Goal: Find contact information: Find contact information

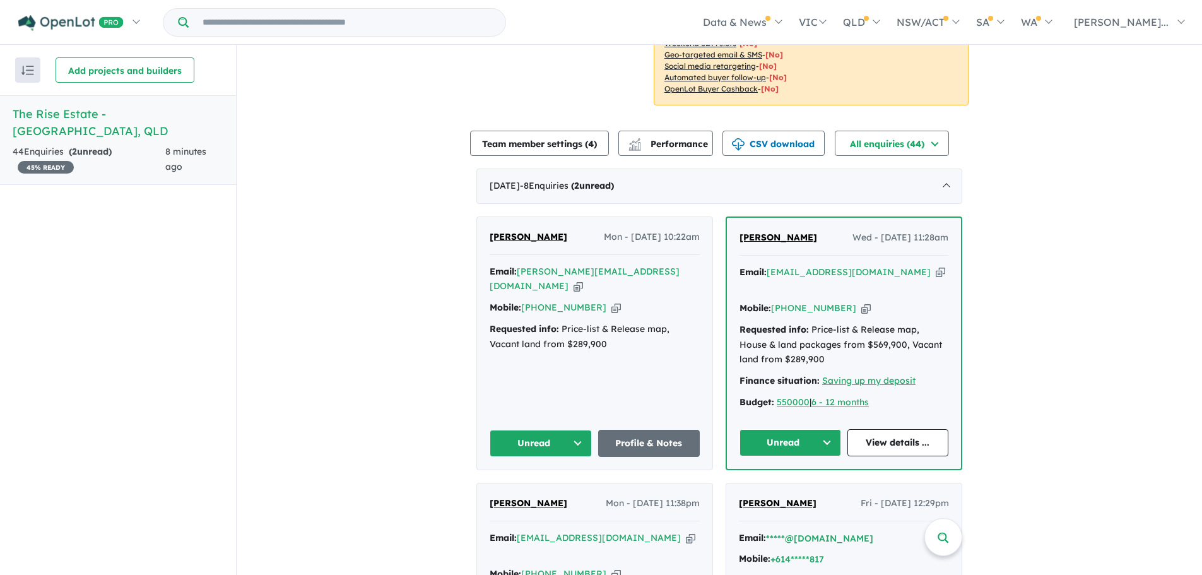
scroll to position [441, 0]
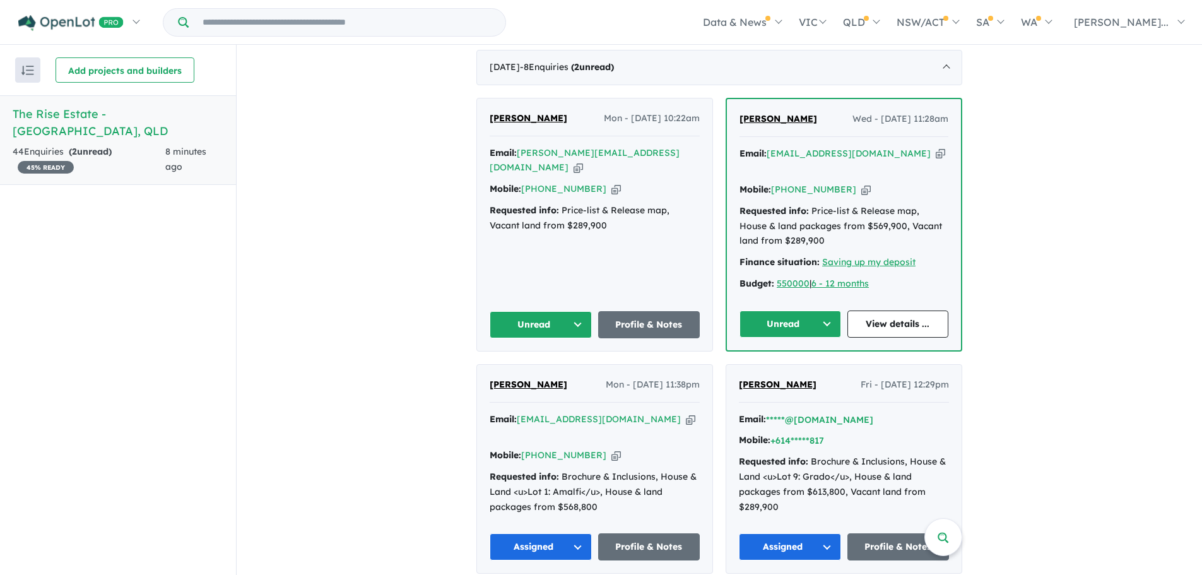
click at [817, 312] on button "Unread" at bounding box center [790, 323] width 102 height 27
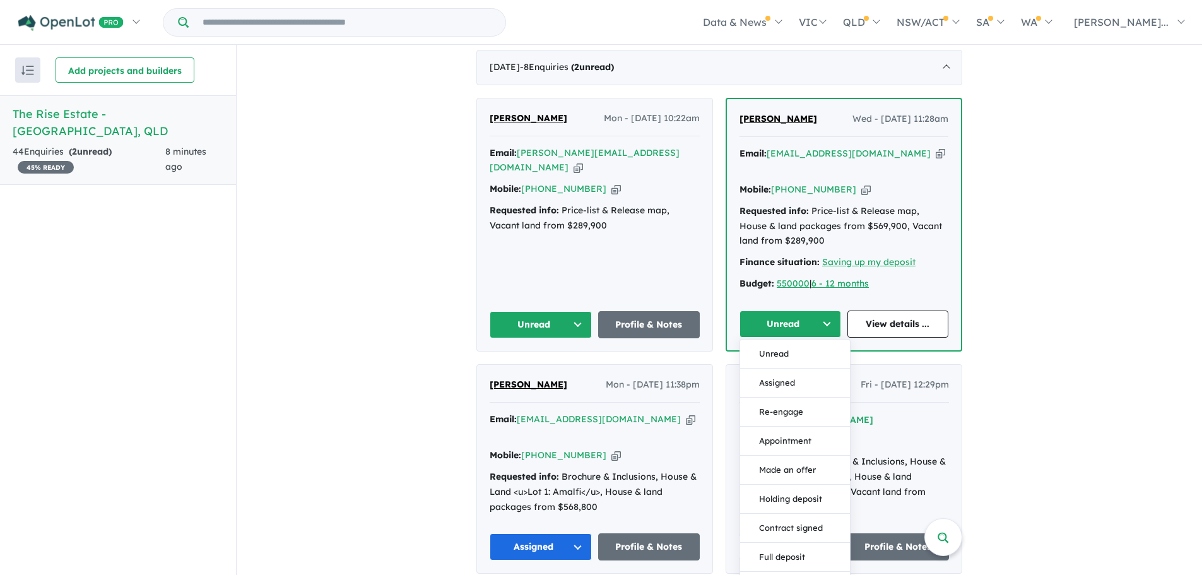
click at [780, 370] on button "Assigned" at bounding box center [795, 382] width 110 height 29
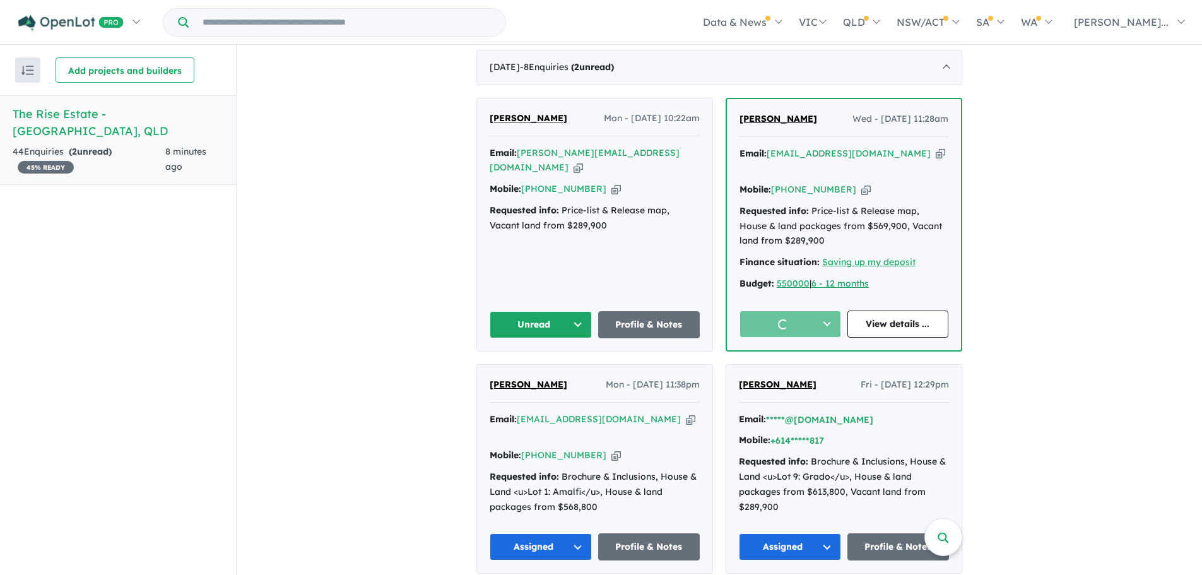
click at [523, 311] on button "Unread" at bounding box center [540, 324] width 102 height 27
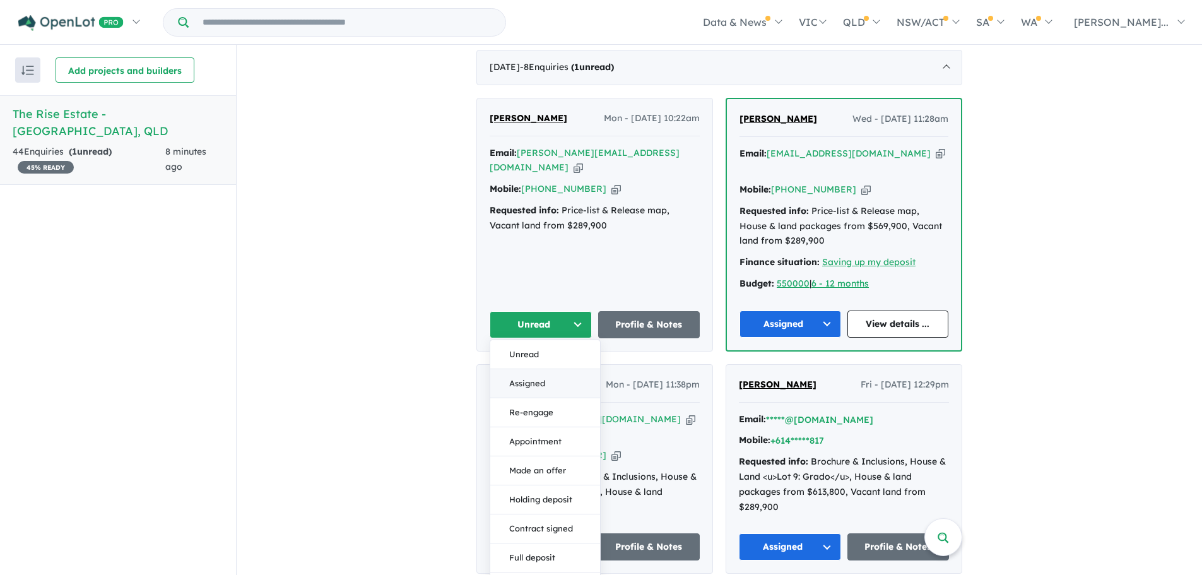
click at [536, 369] on button "Assigned" at bounding box center [545, 383] width 110 height 29
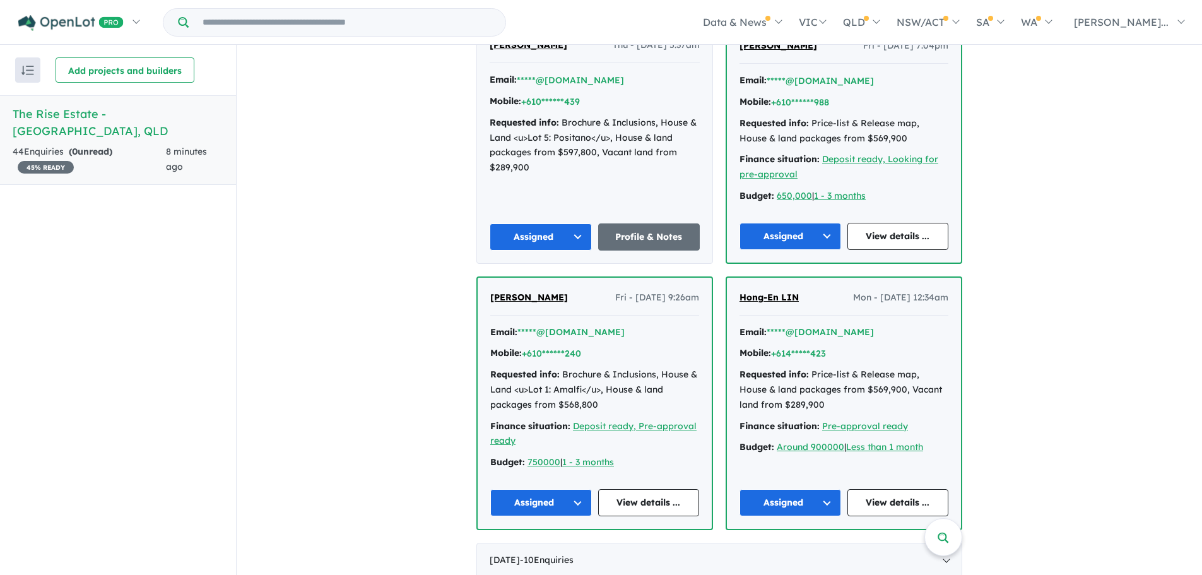
scroll to position [1009, 0]
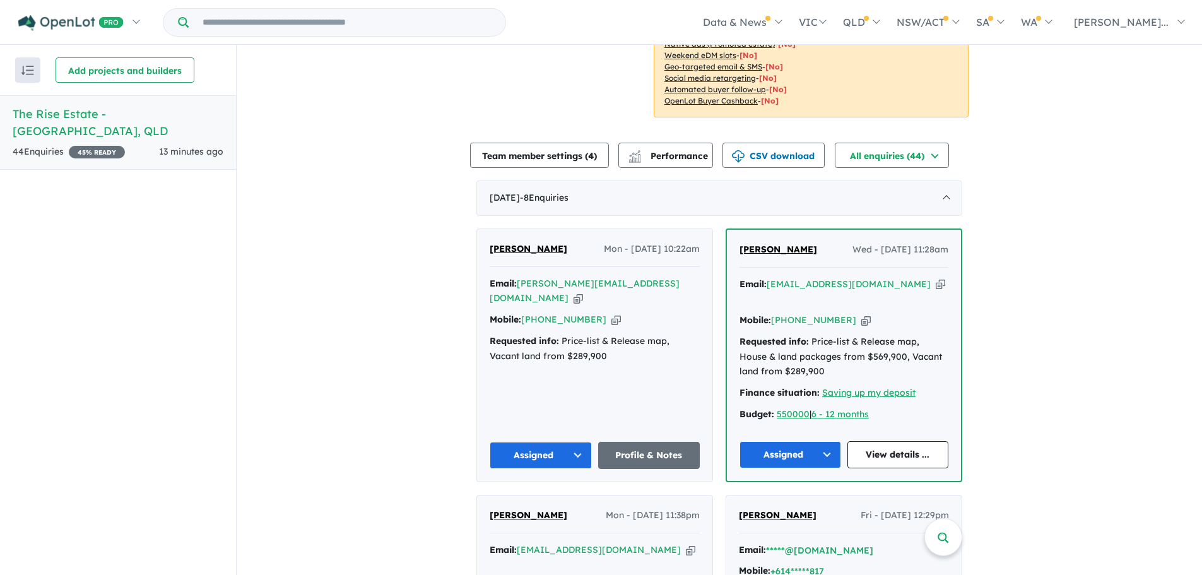
scroll to position [441, 0]
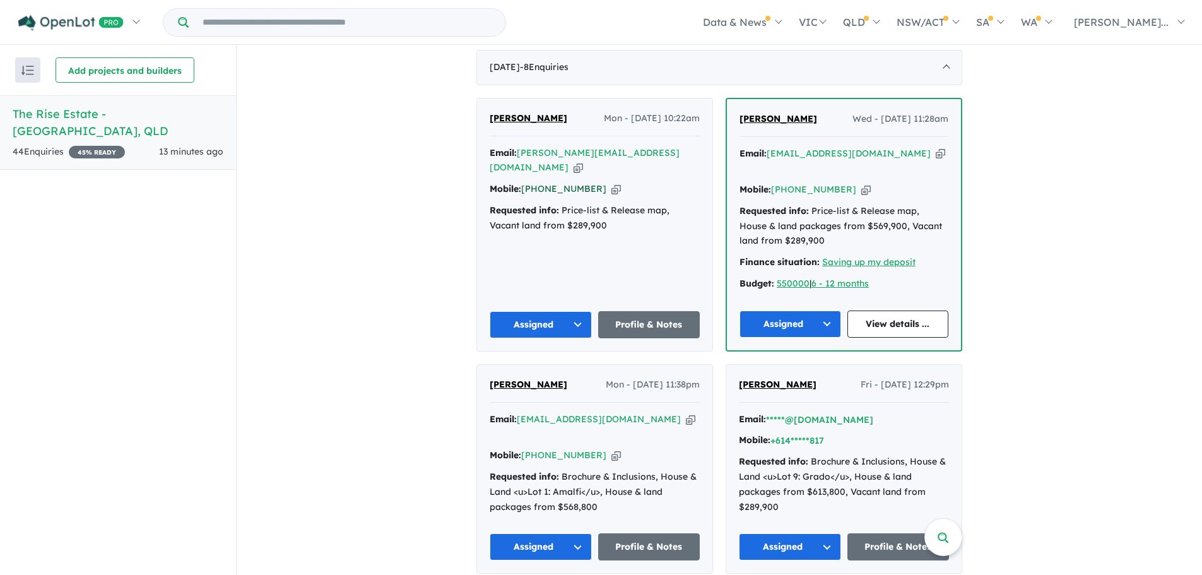
drag, startPoint x: 590, startPoint y: 172, endPoint x: 522, endPoint y: 176, distance: 68.3
click at [522, 182] on div "Mobile: +61 432 442 393 Copied!" at bounding box center [594, 189] width 210 height 15
copy link "[PHONE_NUMBER]"
